Goal: Check status: Check status

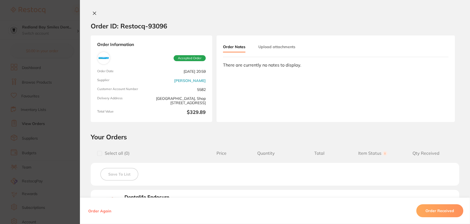
scroll to position [24, 0]
click at [93, 14] on icon at bounding box center [94, 13] width 4 height 4
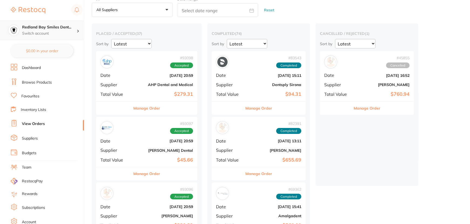
click at [62, 32] on p "Switch account" at bounding box center [49, 33] width 55 height 5
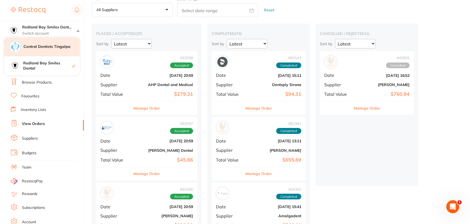
click at [46, 49] on div "Central Dentists Tingalpa" at bounding box center [42, 46] width 76 height 19
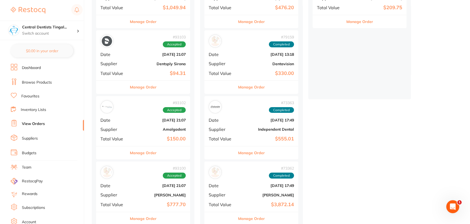
scroll to position [147, 0]
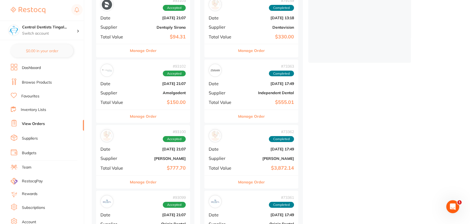
click at [132, 157] on b "[PERSON_NAME]" at bounding box center [159, 158] width 54 height 4
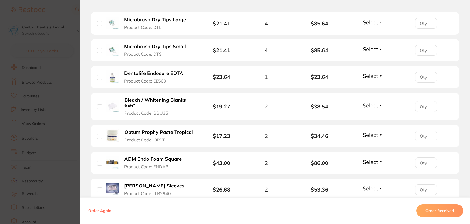
scroll to position [172, 0]
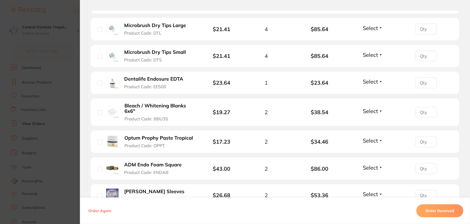
click at [142, 81] on b "Dentalife Endosure EDTA" at bounding box center [153, 79] width 59 height 6
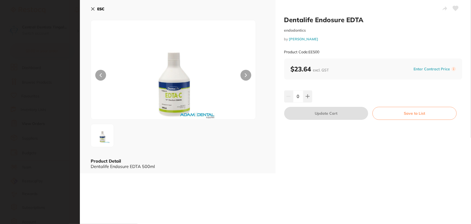
scroll to position [0, 0]
click at [92, 7] on icon at bounding box center [93, 9] width 4 height 4
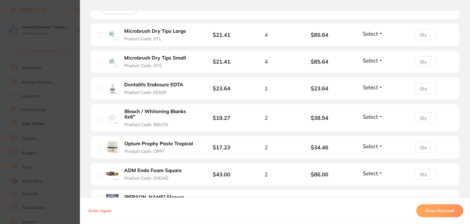
scroll to position [135, 0]
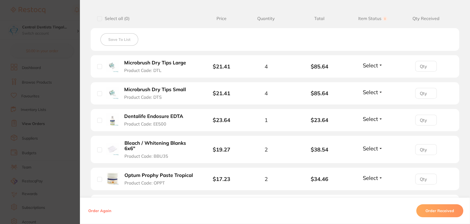
click at [60, 15] on section "Order ID: Restocq- 93100 Order Information Accepted Order Order Date Sept 5 202…" at bounding box center [235, 112] width 470 height 224
